Goal: Information Seeking & Learning: Check status

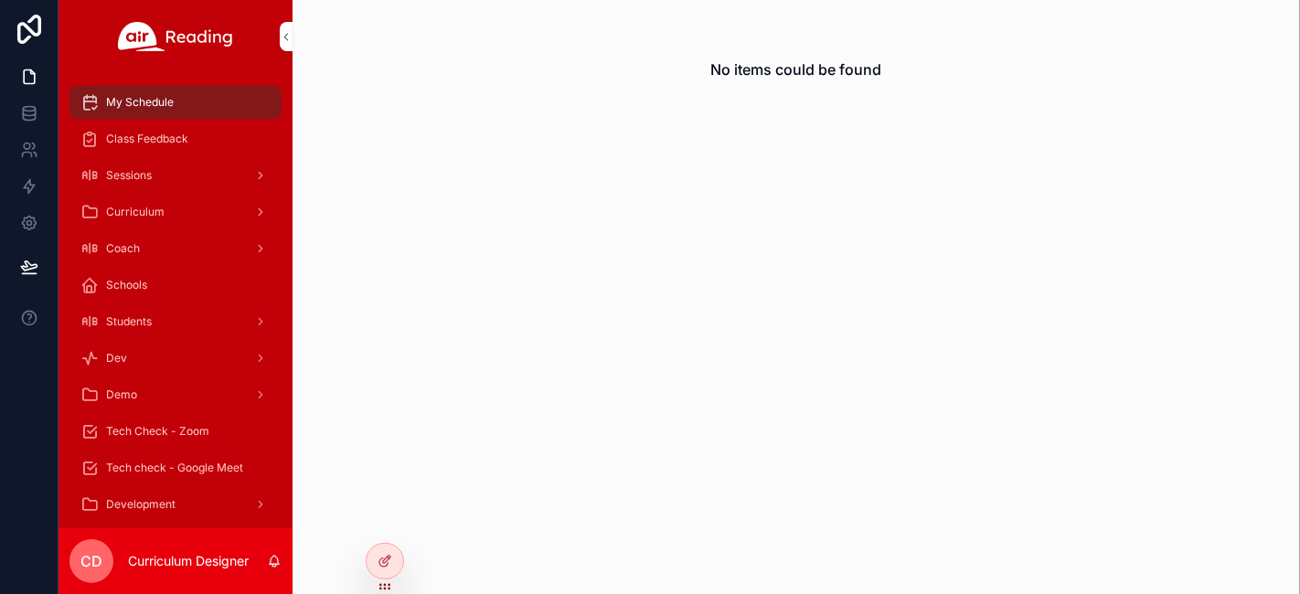
click at [385, 518] on div "No items could be found" at bounding box center [797, 297] width 1008 height 594
click at [0, 0] on icon at bounding box center [0, 0] width 0 height 0
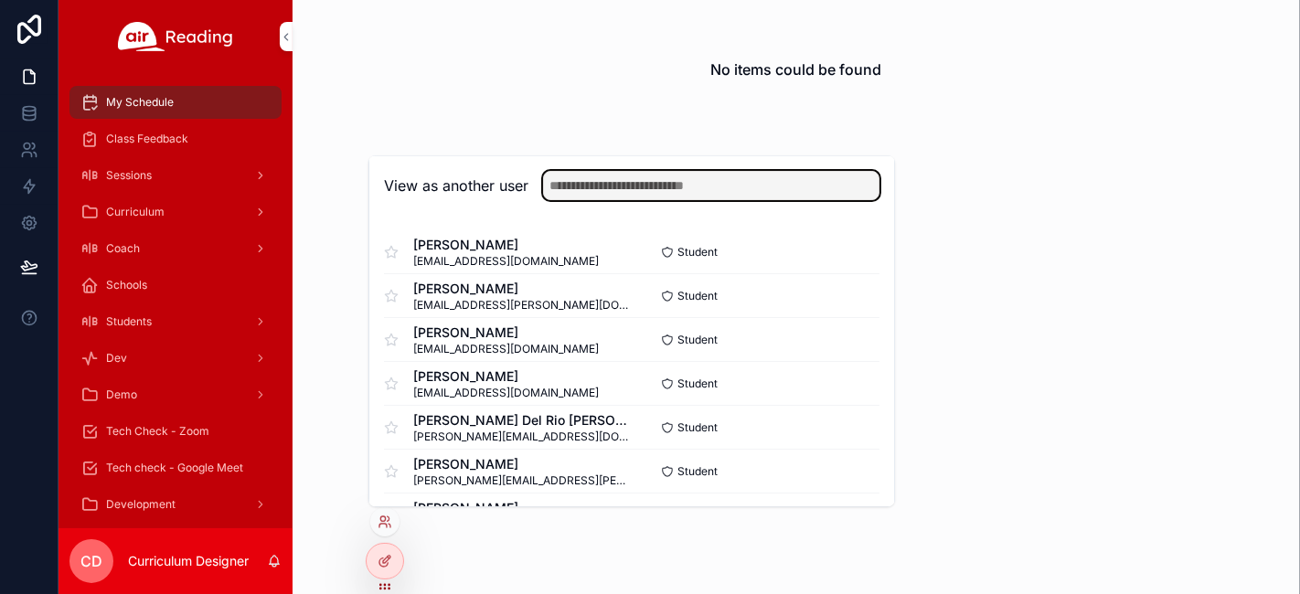
click at [752, 181] on input "text" at bounding box center [711, 185] width 337 height 29
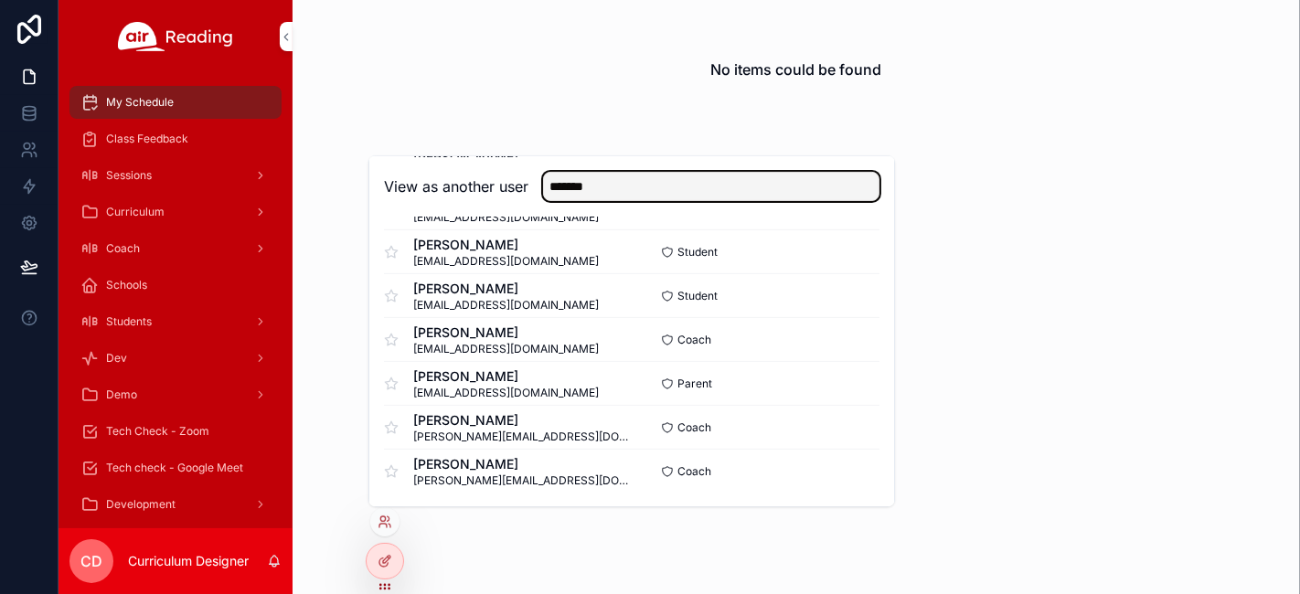
scroll to position [529, 0]
type input "*******"
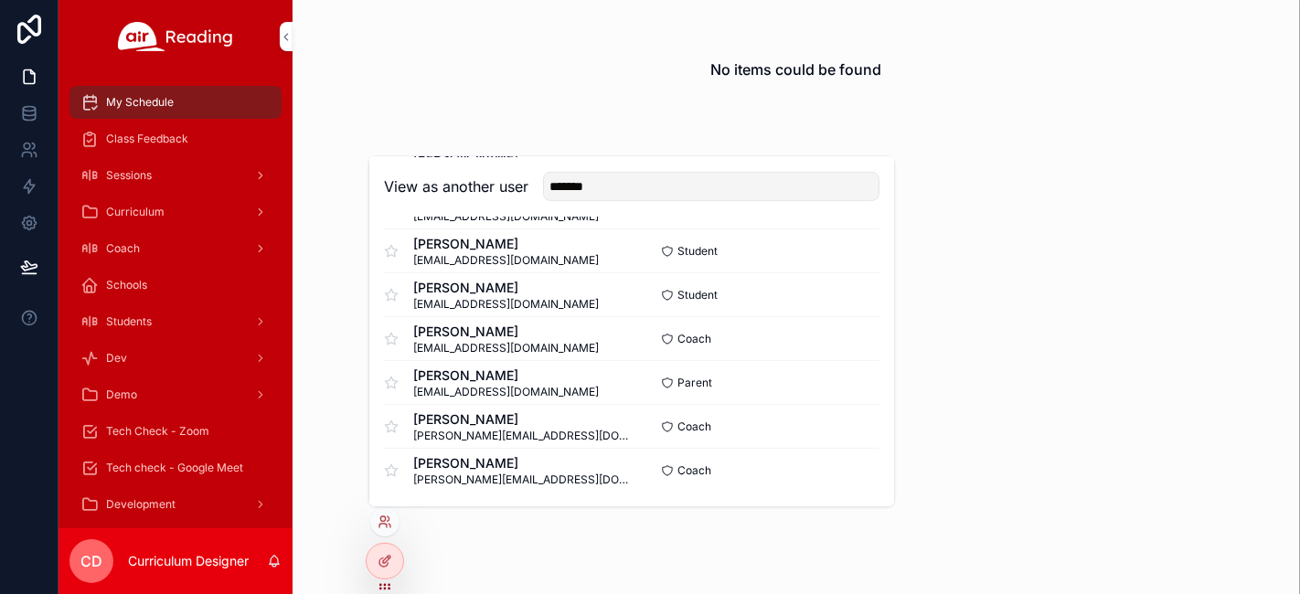
click at [0, 0] on button "Select" at bounding box center [0, 0] width 0 height 0
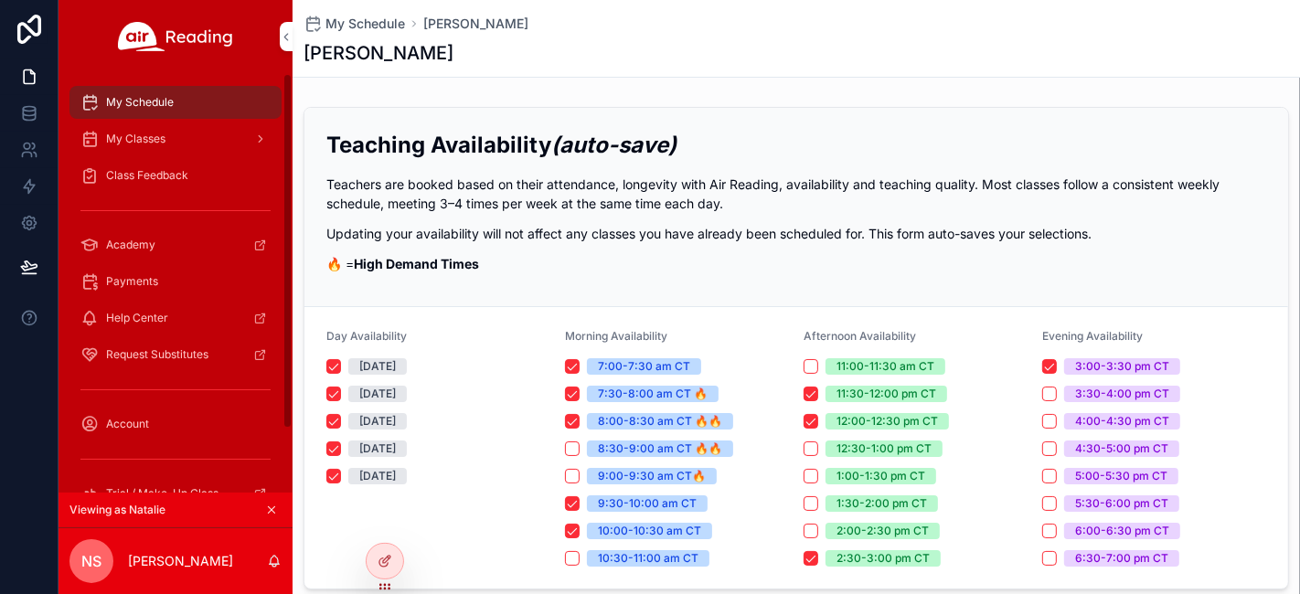
click at [137, 168] on span "Class Feedback" at bounding box center [147, 175] width 82 height 15
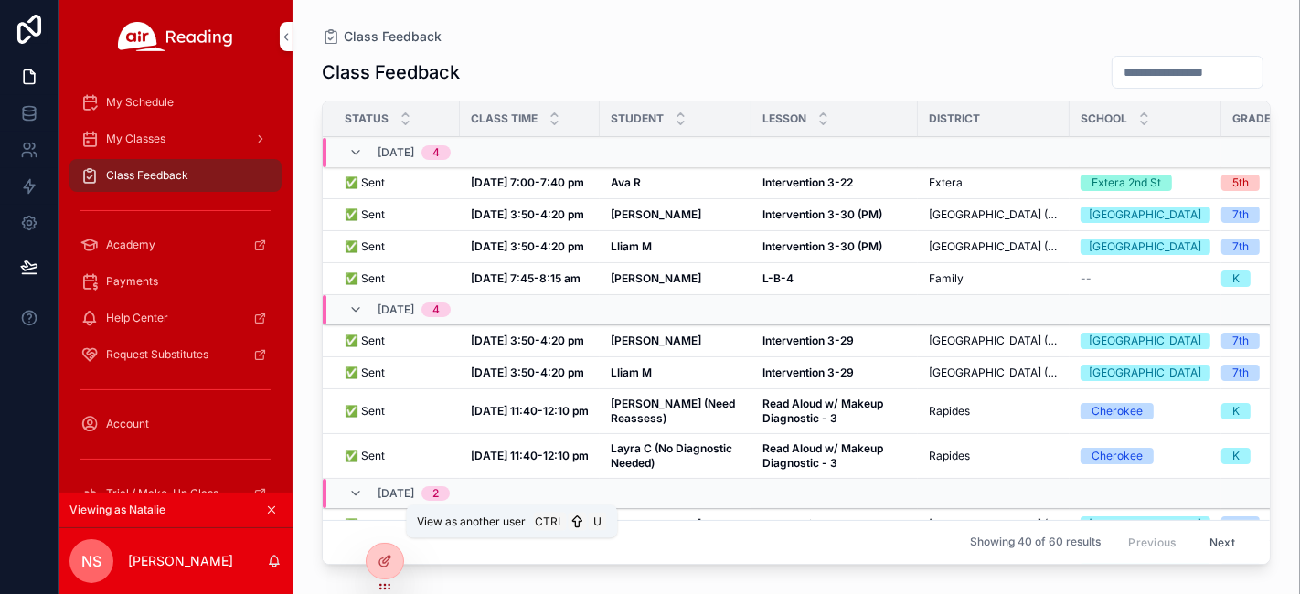
click at [0, 0] on icon at bounding box center [0, 0] width 0 height 0
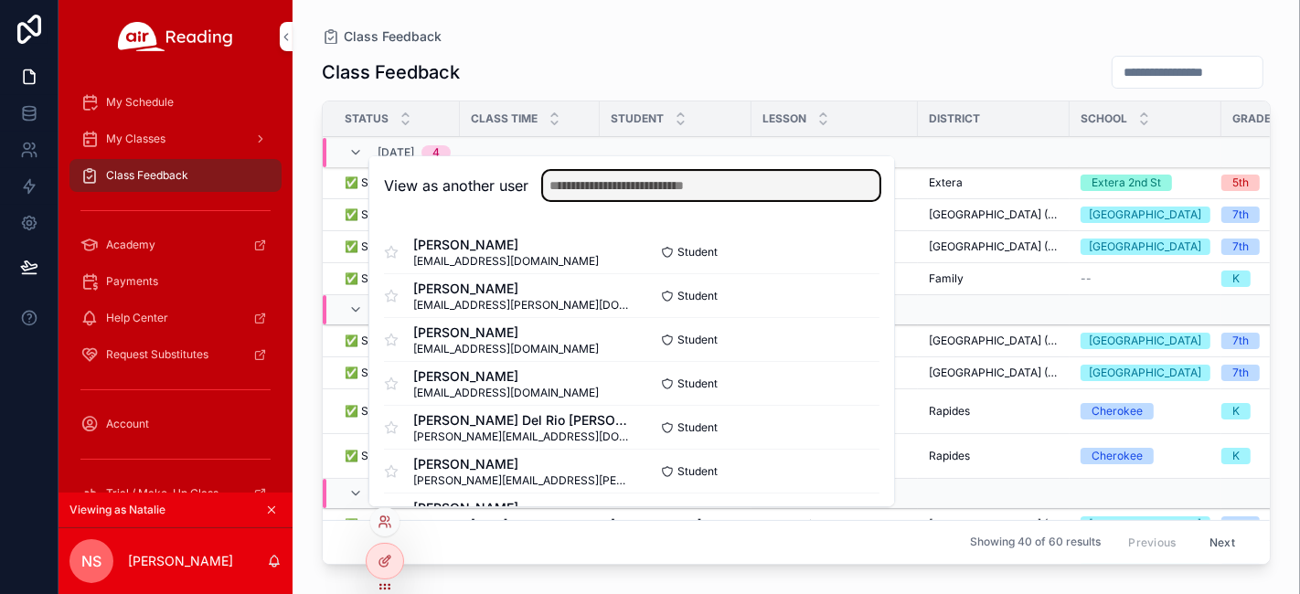
click at [667, 188] on input "text" at bounding box center [711, 185] width 337 height 29
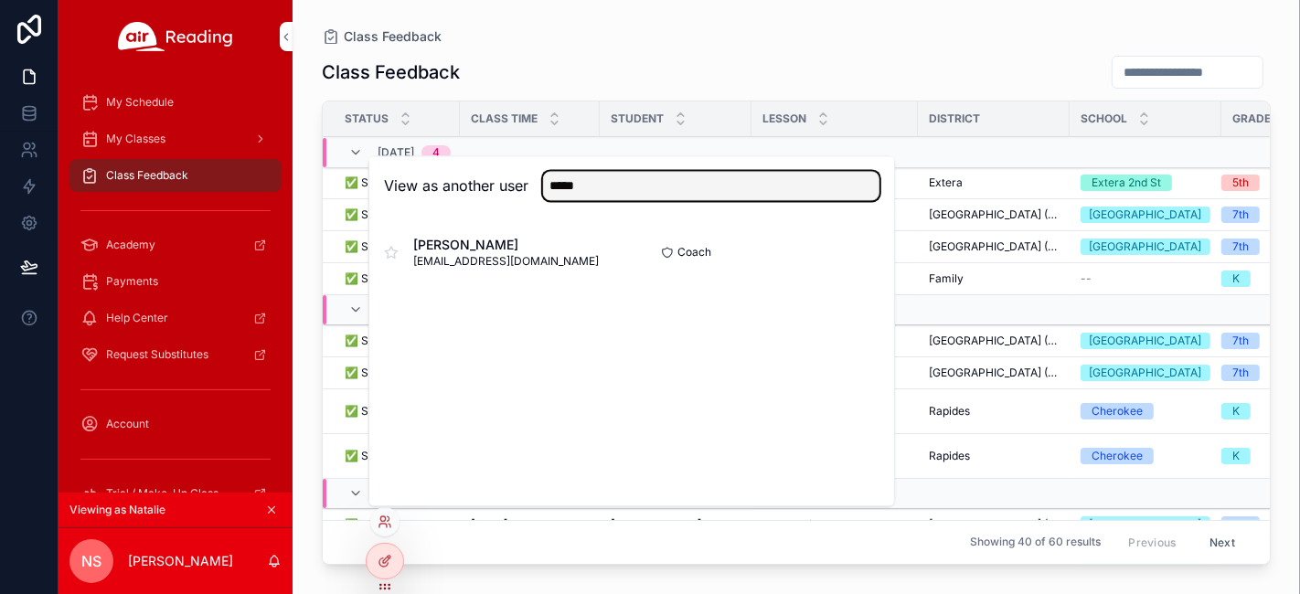
type input "*****"
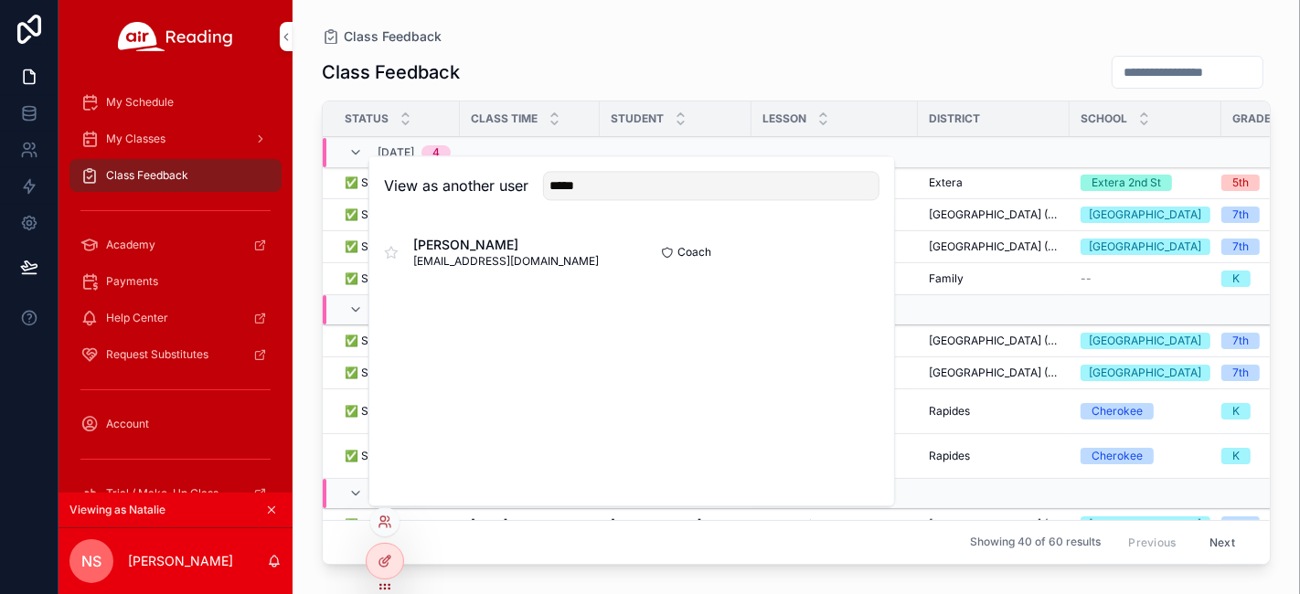
click at [0, 0] on button "Select" at bounding box center [0, 0] width 0 height 0
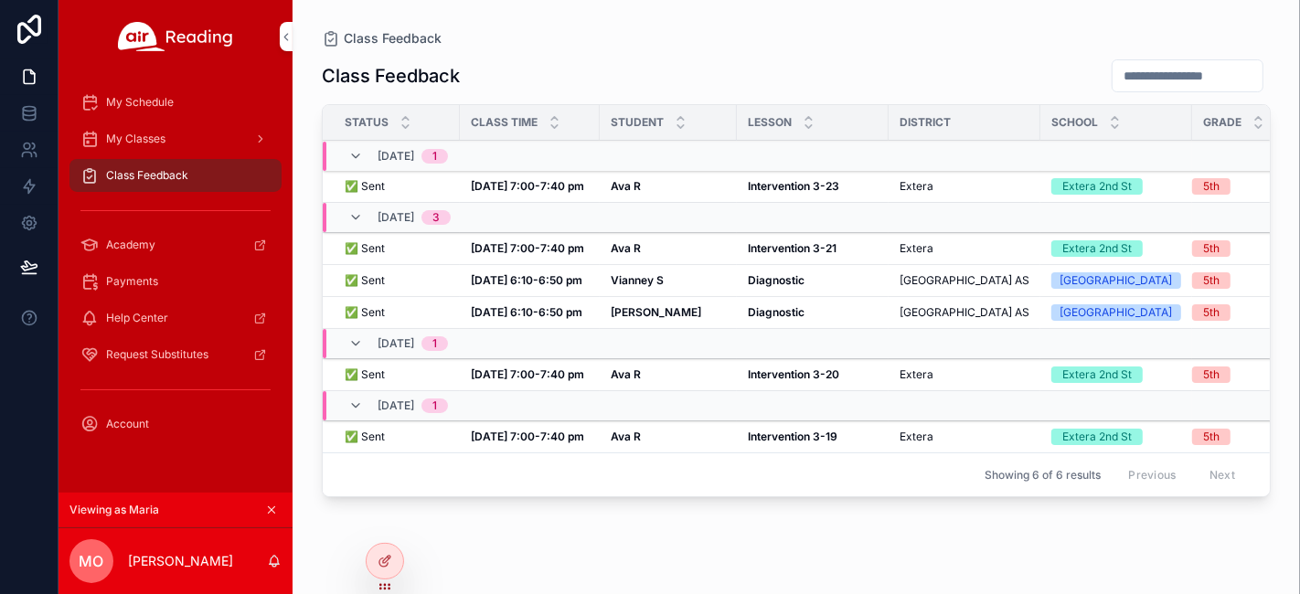
click at [187, 132] on div "My Classes" at bounding box center [175, 138] width 190 height 29
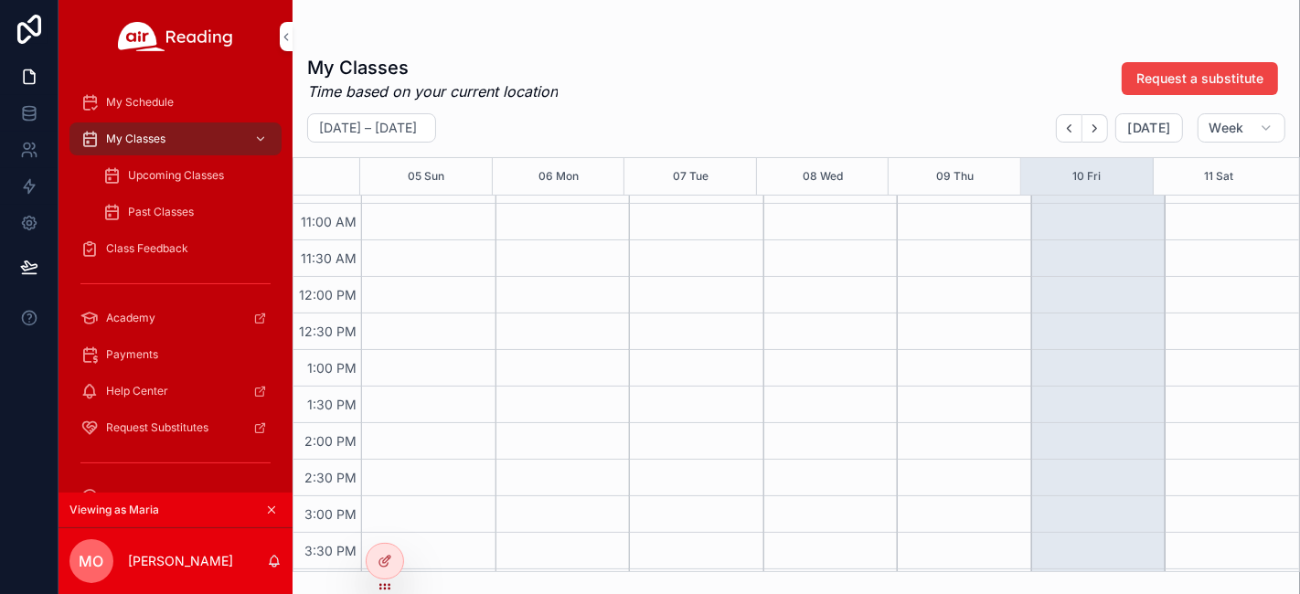
scroll to position [609, 0]
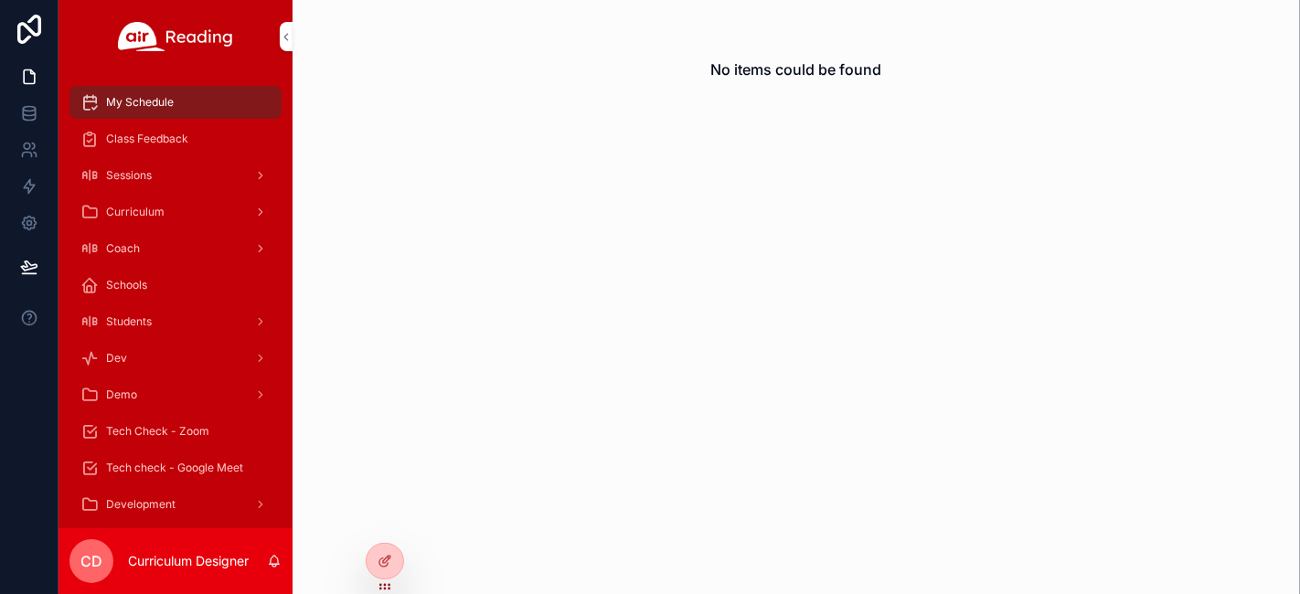
click at [0, 0] on icon at bounding box center [0, 0] width 0 height 0
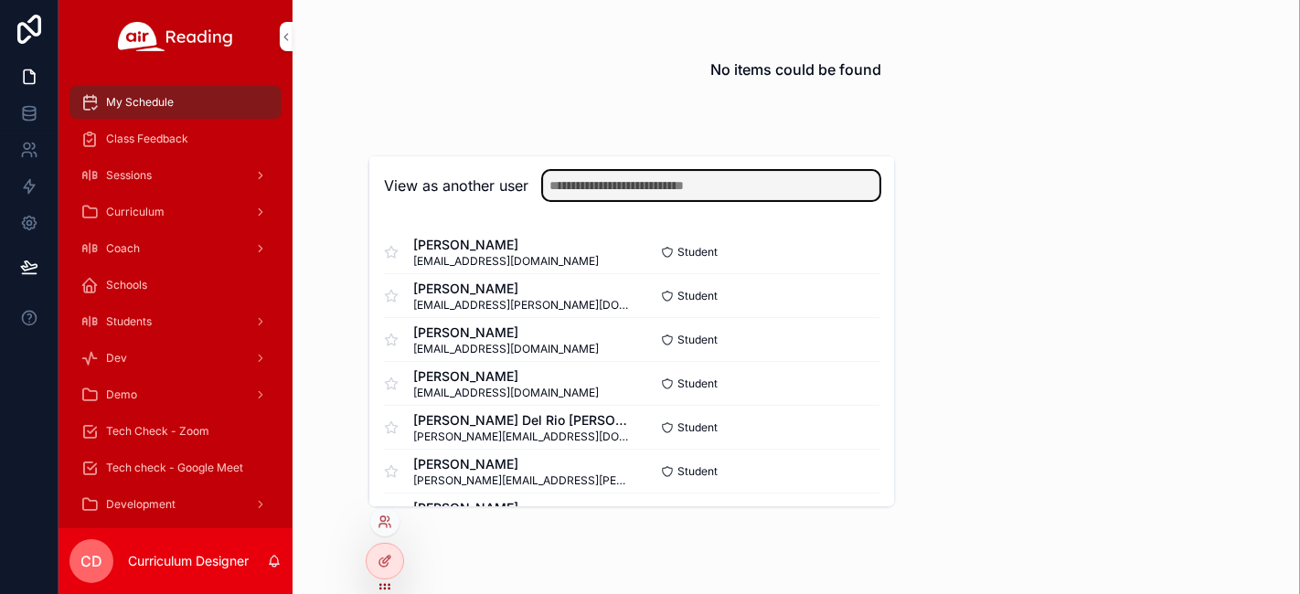
click at [797, 181] on input "text" at bounding box center [711, 185] width 337 height 29
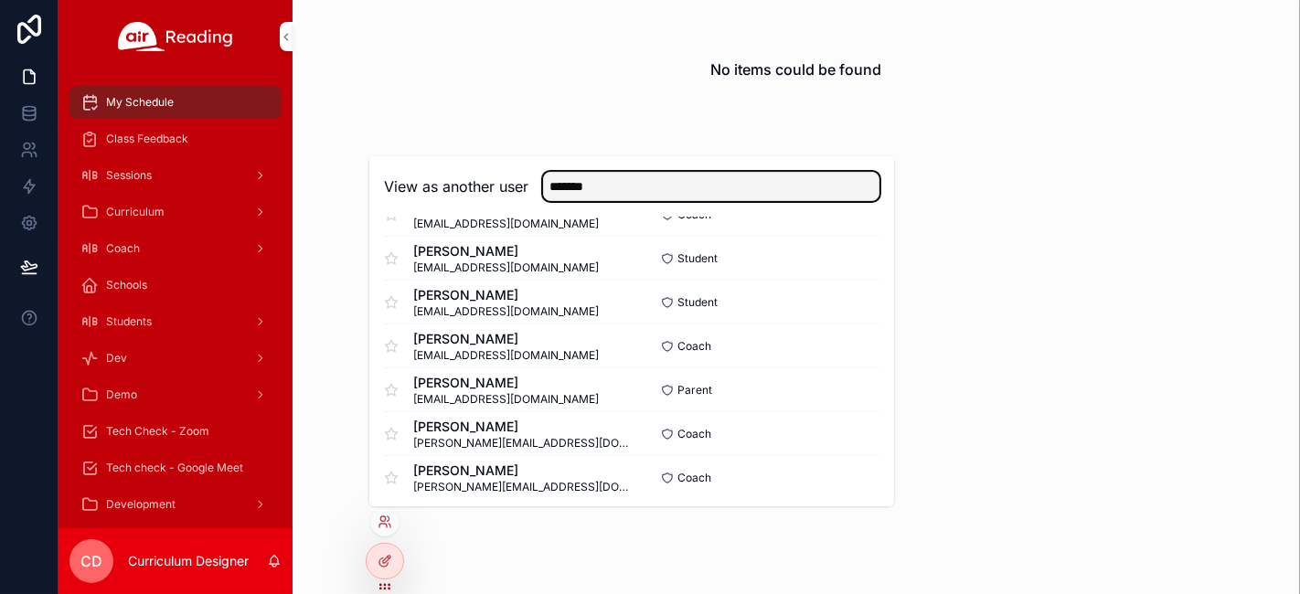
scroll to position [529, 0]
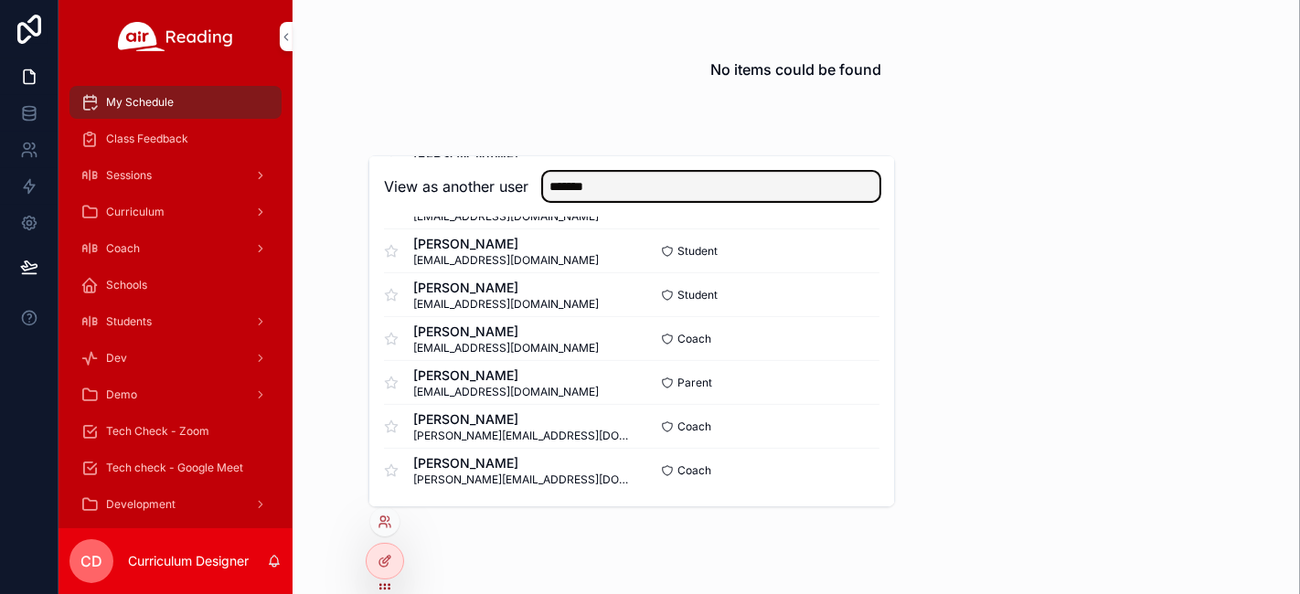
type input "*******"
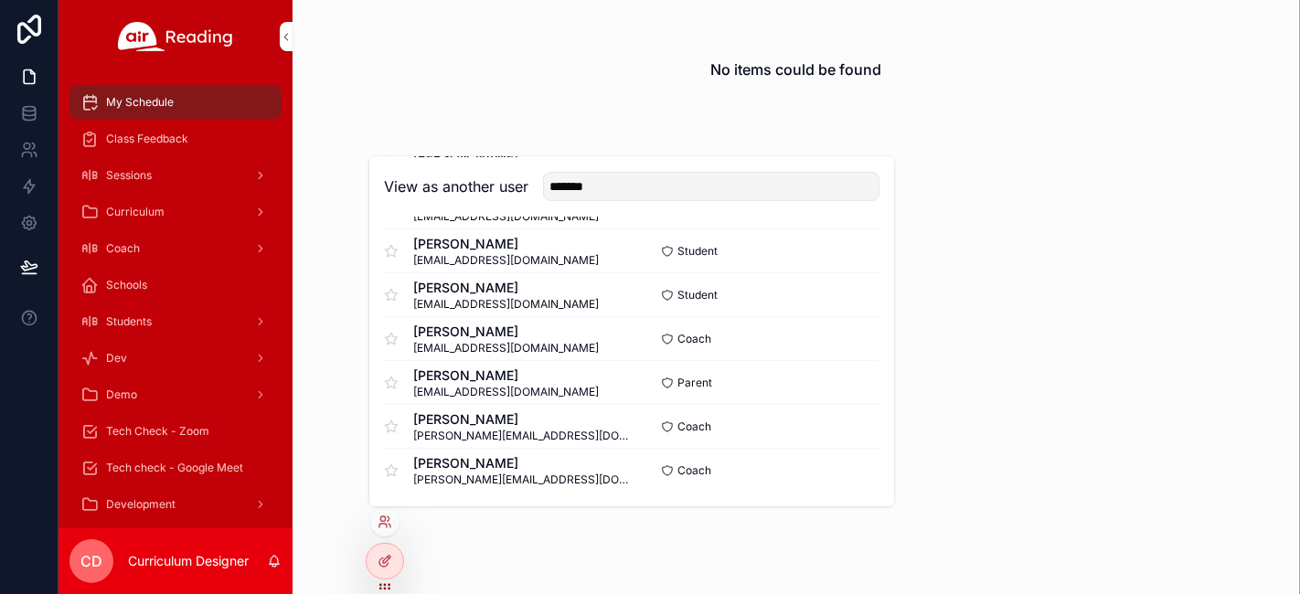
click at [0, 0] on button "Select" at bounding box center [0, 0] width 0 height 0
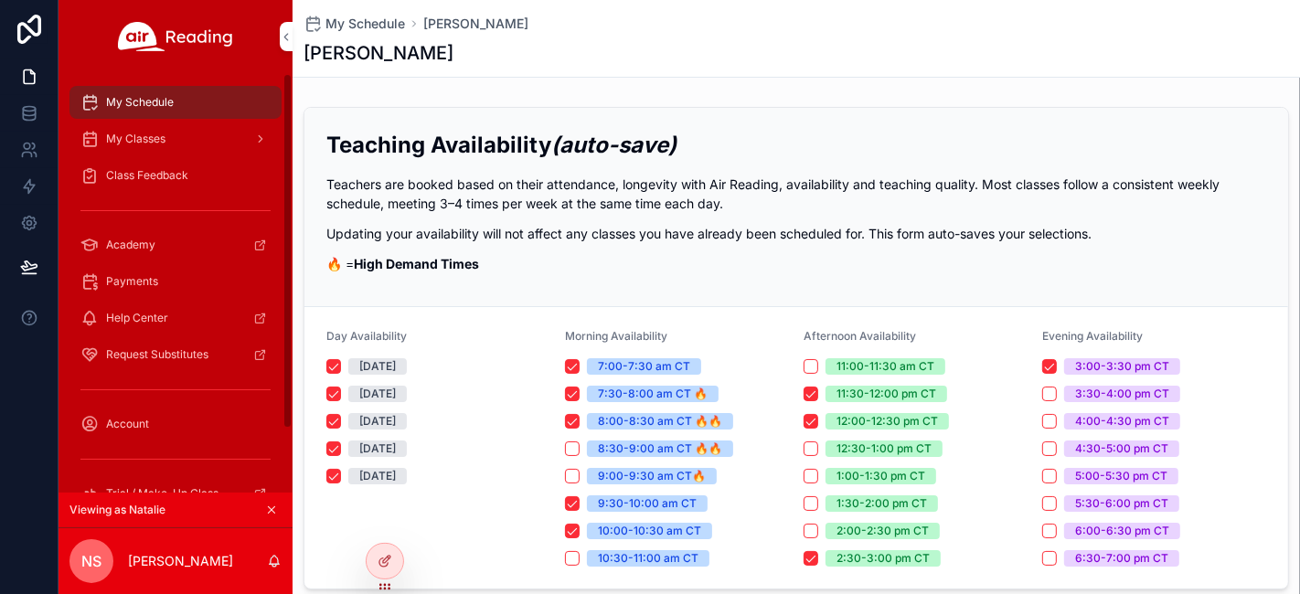
click at [133, 166] on div "Class Feedback" at bounding box center [175, 175] width 190 height 29
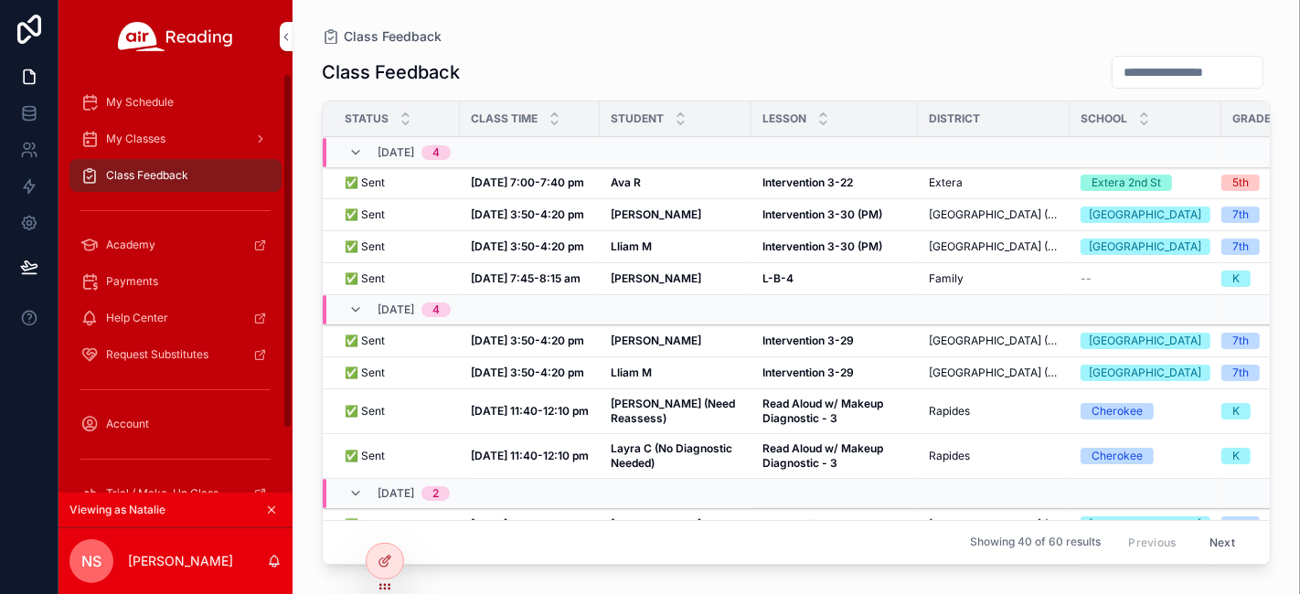
click at [121, 141] on span "My Classes" at bounding box center [135, 139] width 59 height 15
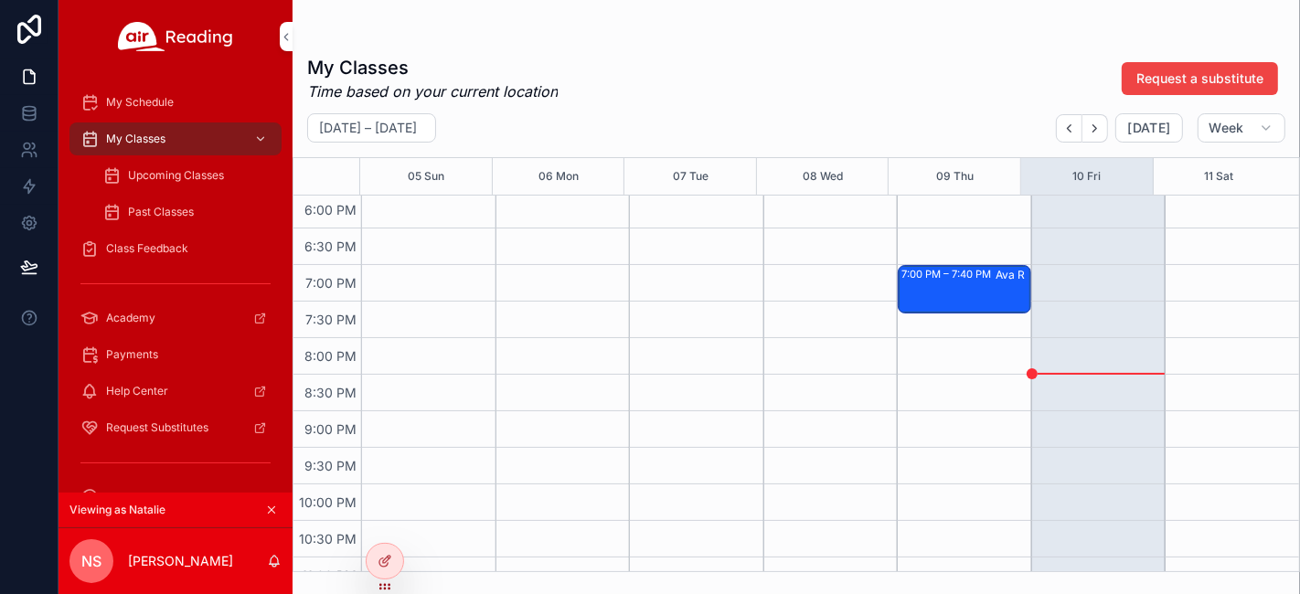
scroll to position [1219, 0]
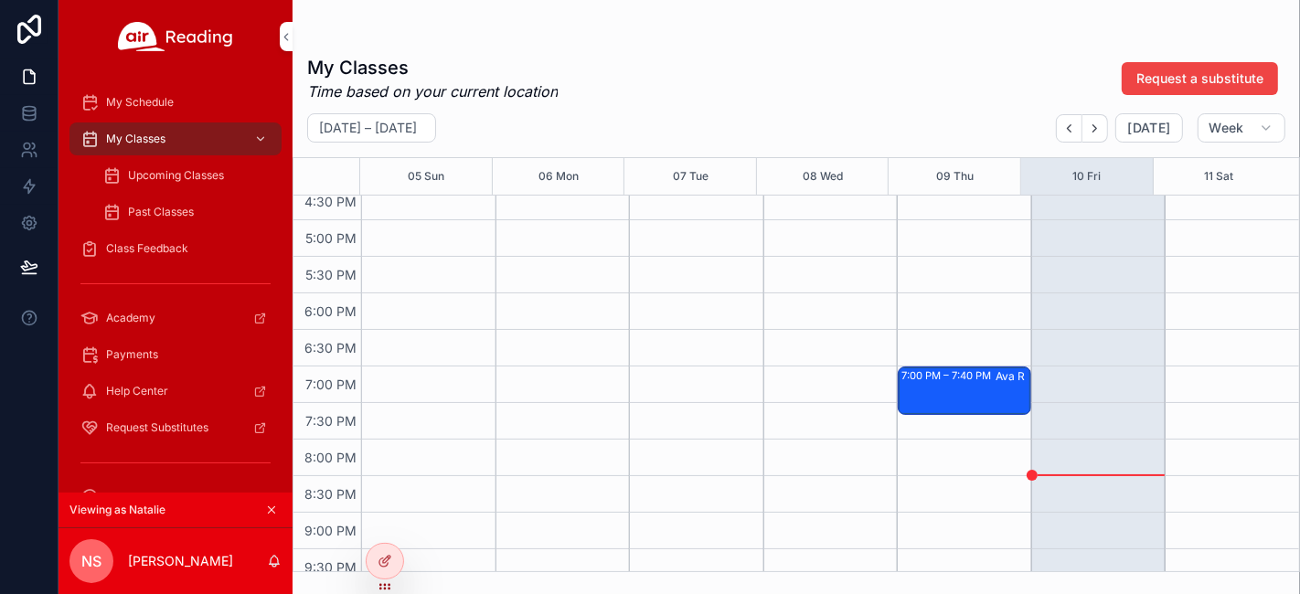
click at [929, 393] on div "7:00 PM – 7:40 PM Ava R" at bounding box center [965, 391] width 132 height 47
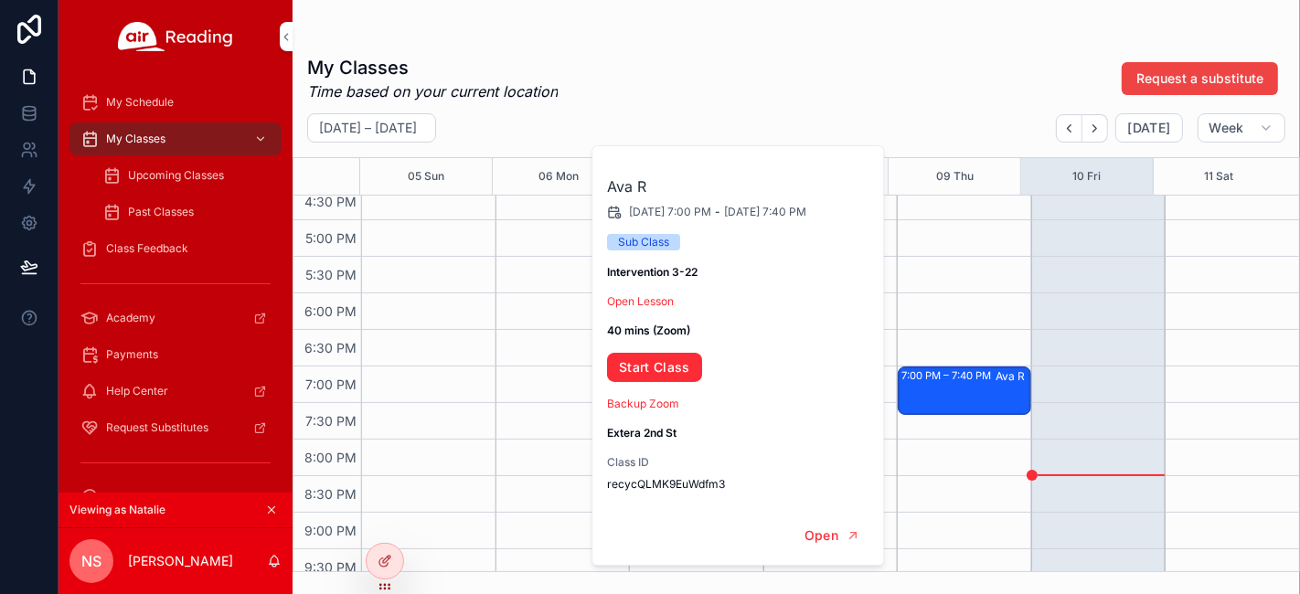
click at [157, 247] on span "Class Feedback" at bounding box center [147, 248] width 82 height 15
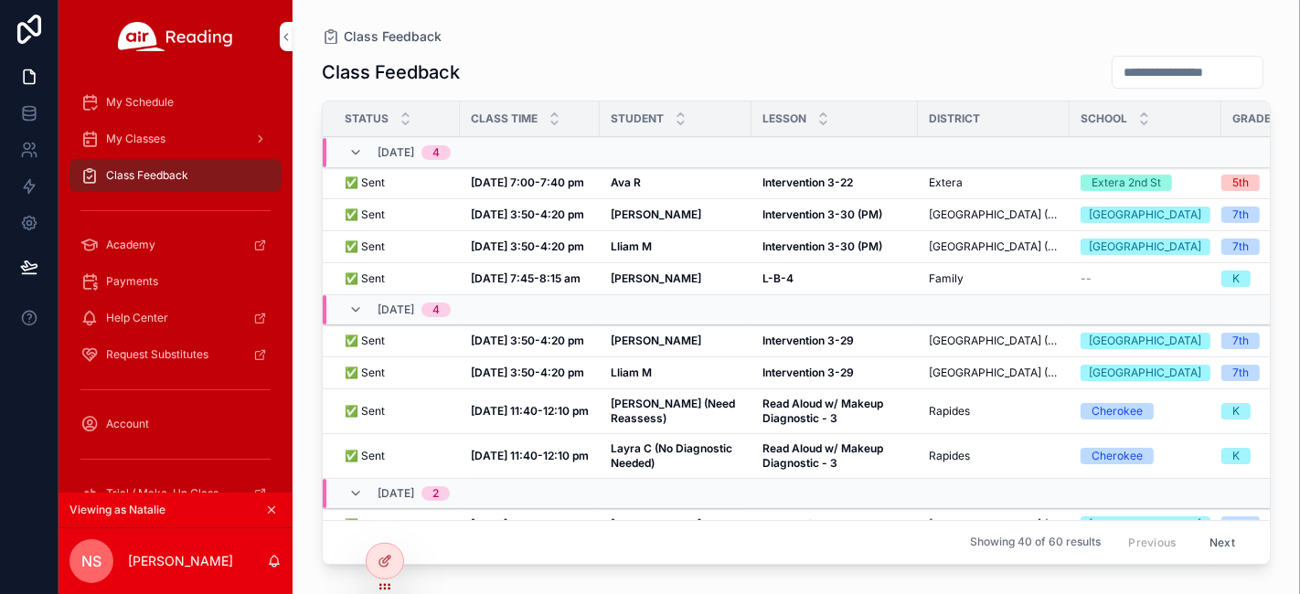
click at [577, 186] on div "[DATE] 7:00-7:40 pm [DATE] 7:00-7:40 pm" at bounding box center [530, 183] width 118 height 15
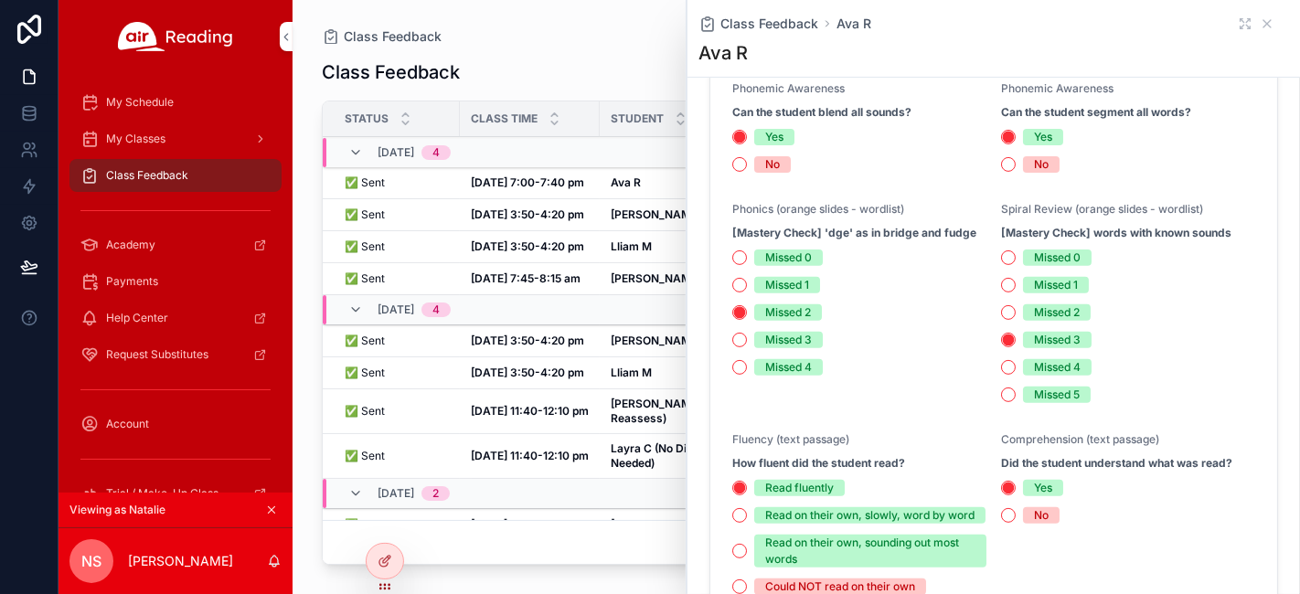
scroll to position [508, 0]
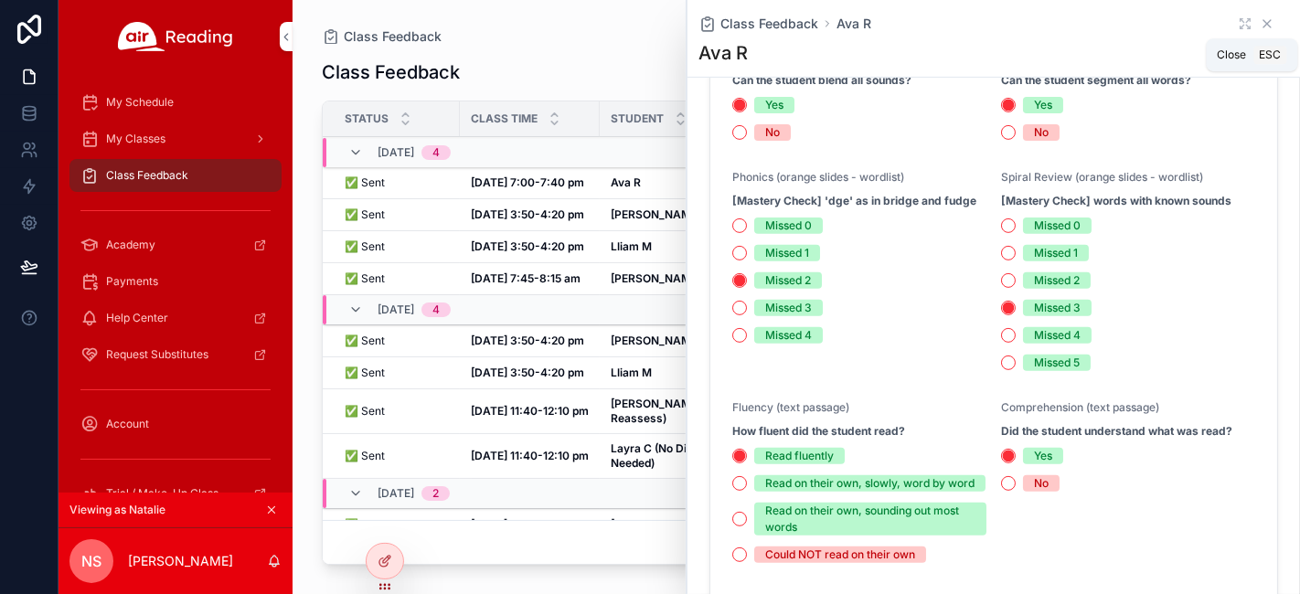
click at [1260, 20] on icon "scrollable content" at bounding box center [1267, 23] width 15 height 15
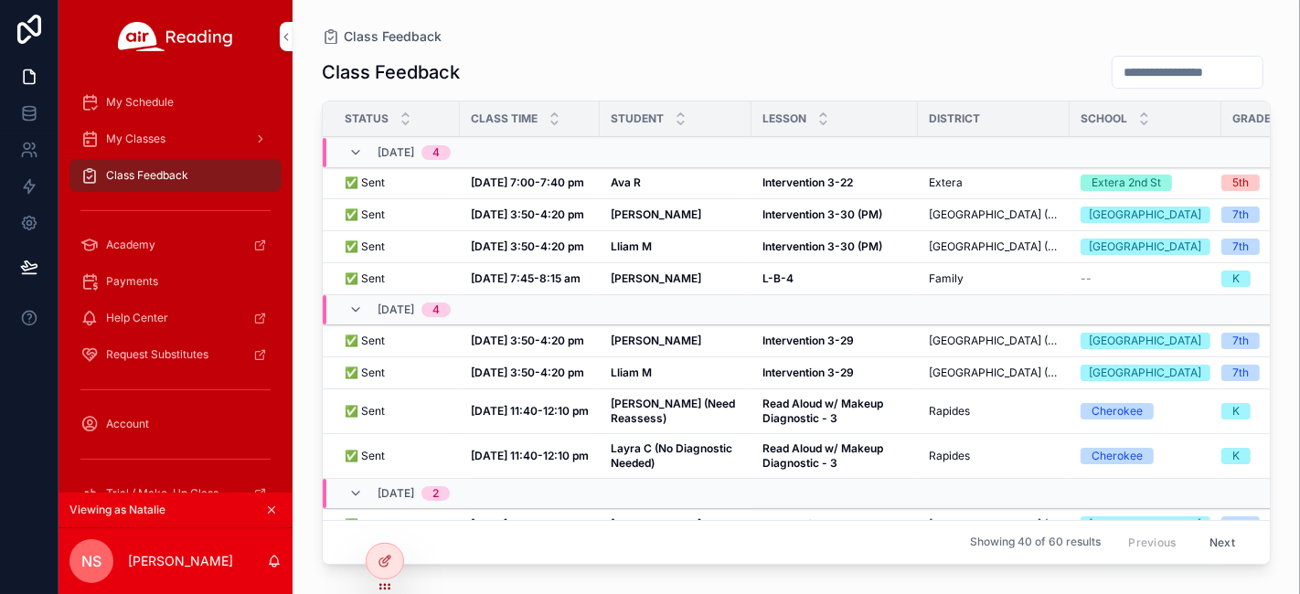
click at [625, 182] on strong "Ava R" at bounding box center [626, 183] width 30 height 14
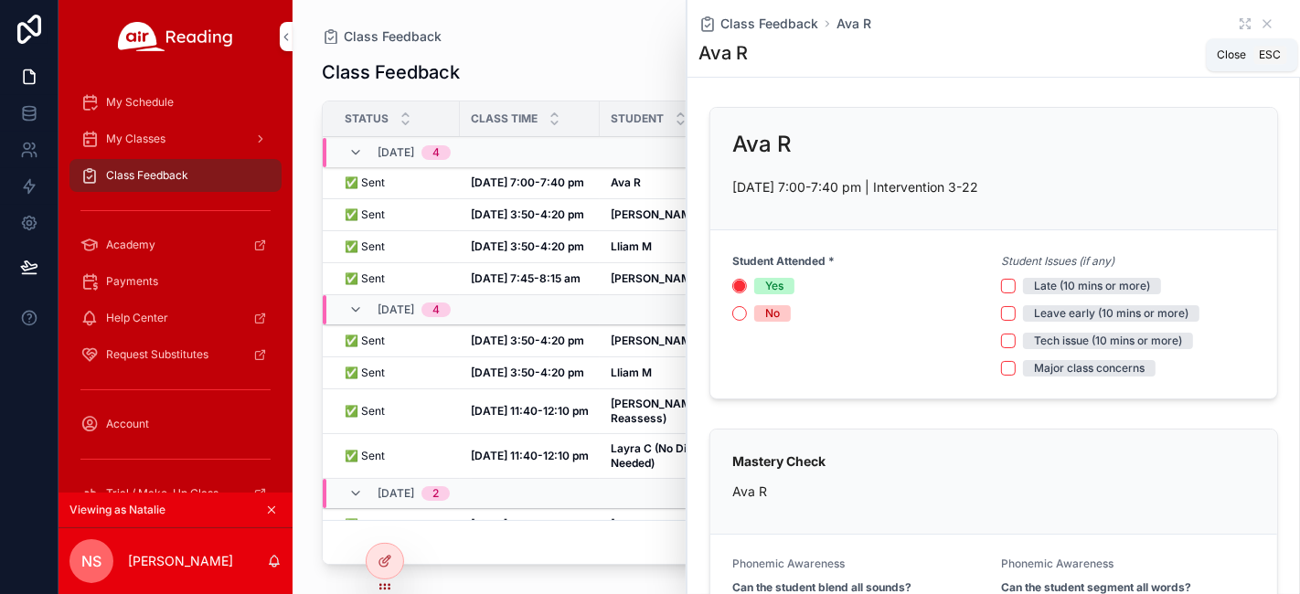
click at [1260, 21] on icon "scrollable content" at bounding box center [1267, 23] width 15 height 15
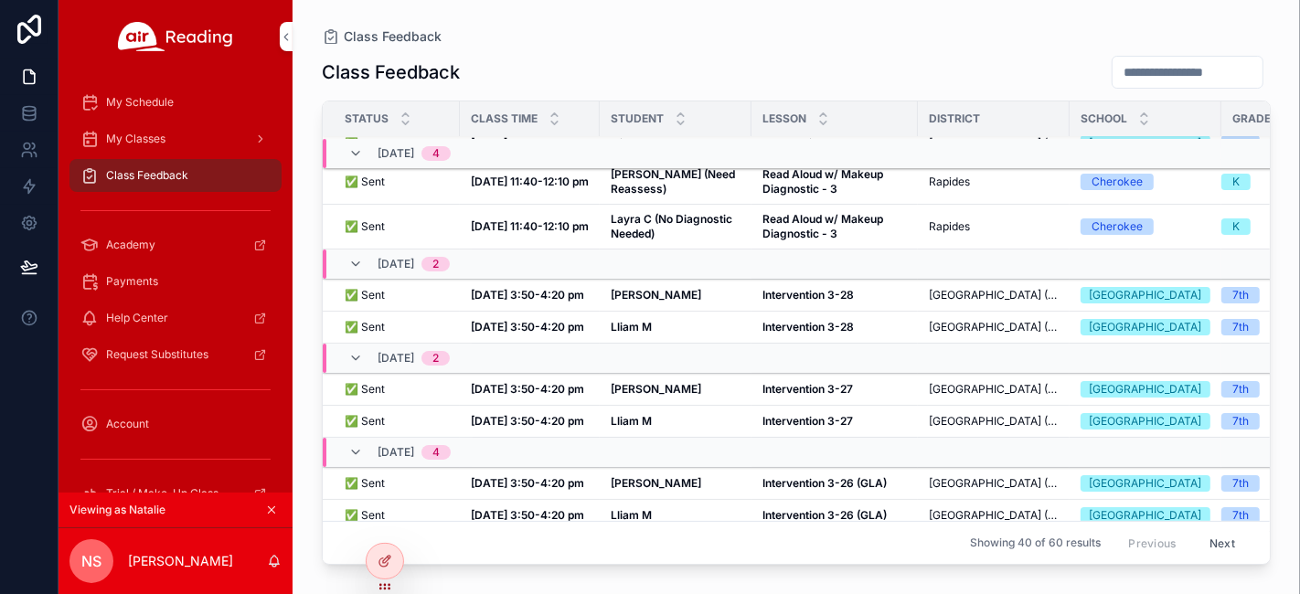
scroll to position [204, 0]
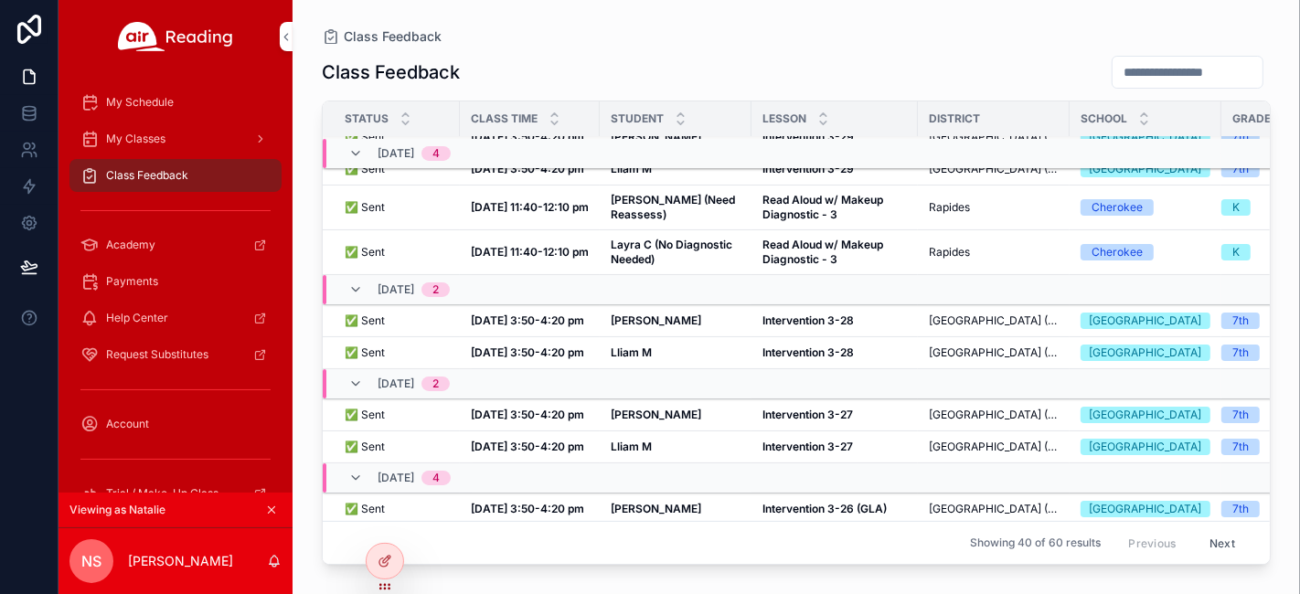
click at [797, 266] on strong "Read Aloud w/ Makeup Diagnostic - 3" at bounding box center [824, 252] width 123 height 28
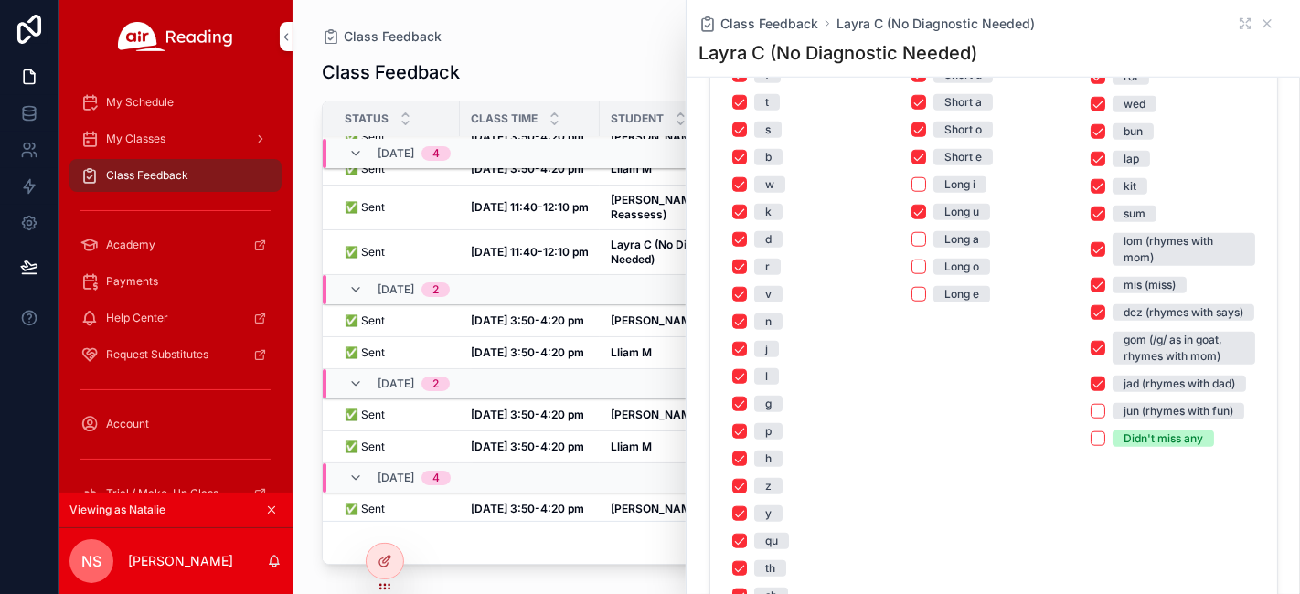
scroll to position [1422, 0]
